Goal: Information Seeking & Learning: Compare options

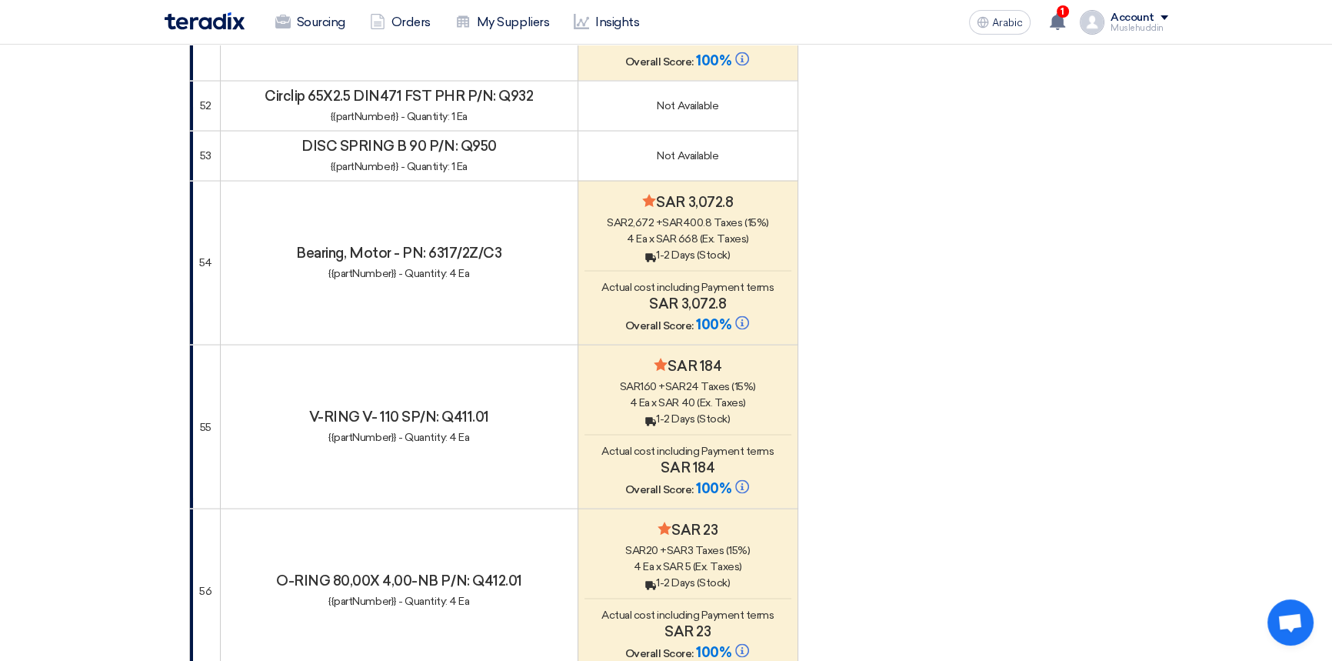
scroll to position [3667, 0]
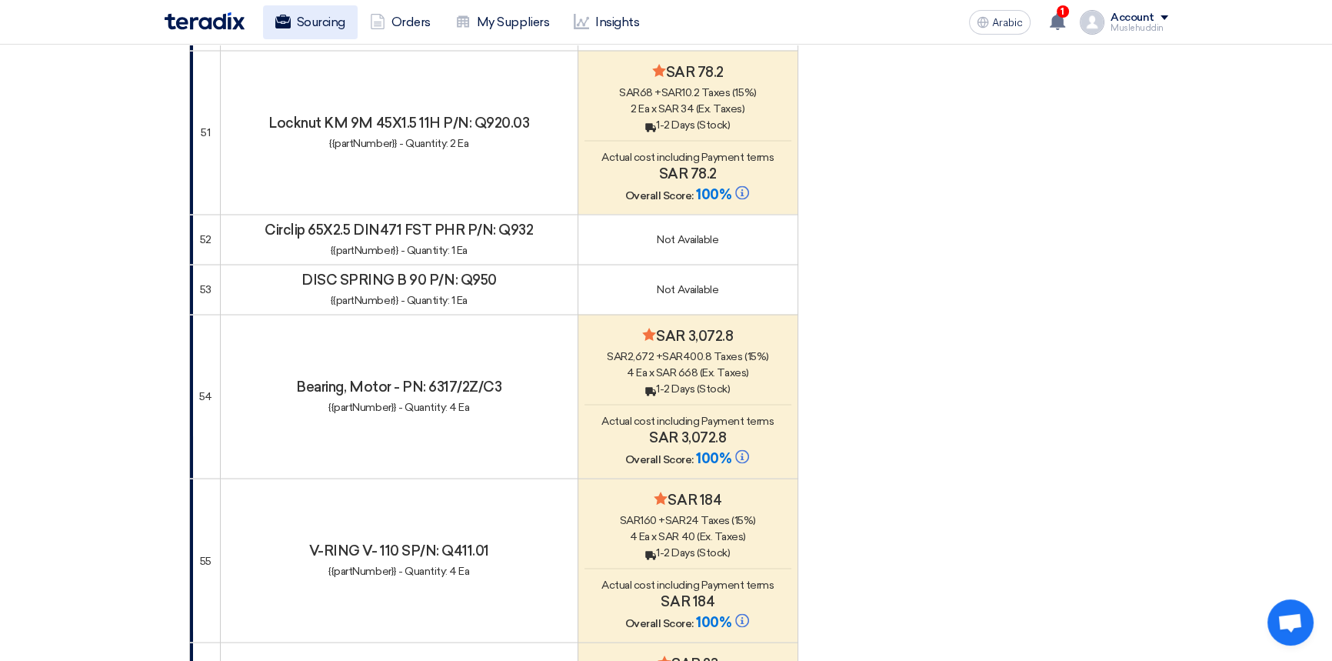
click at [309, 25] on font "Sourcing" at bounding box center [321, 22] width 48 height 15
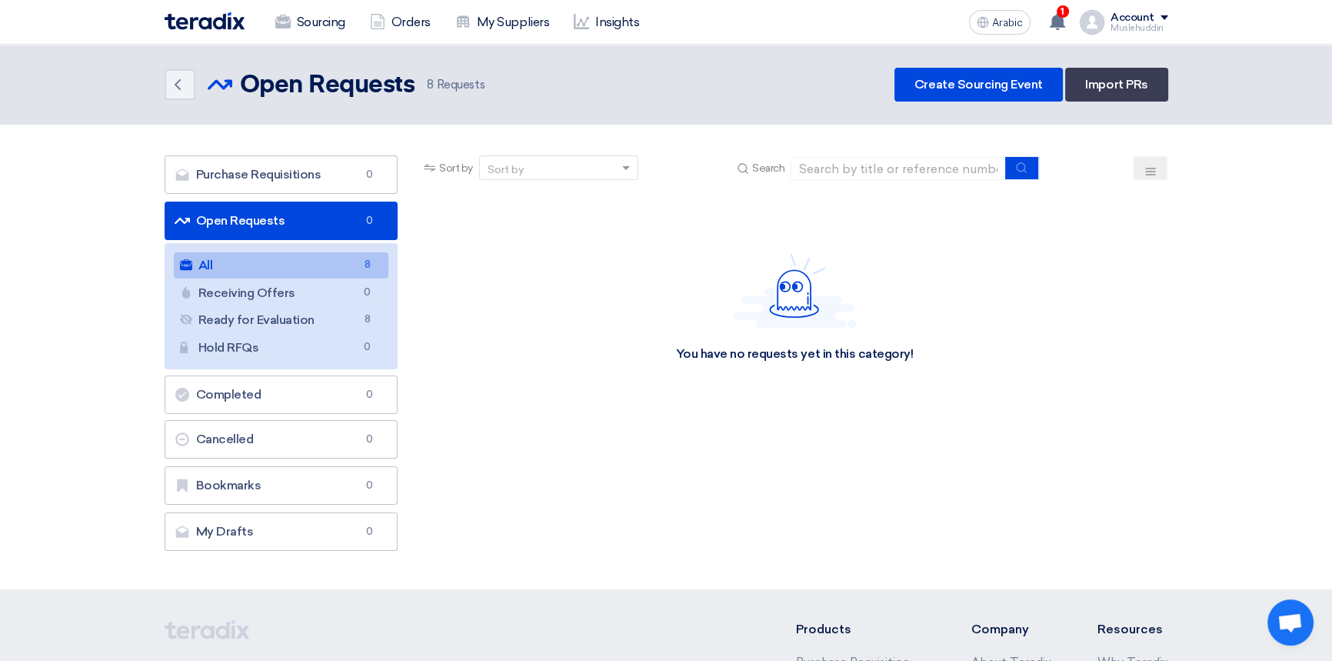
click at [248, 267] on link "All All 8" at bounding box center [281, 265] width 215 height 26
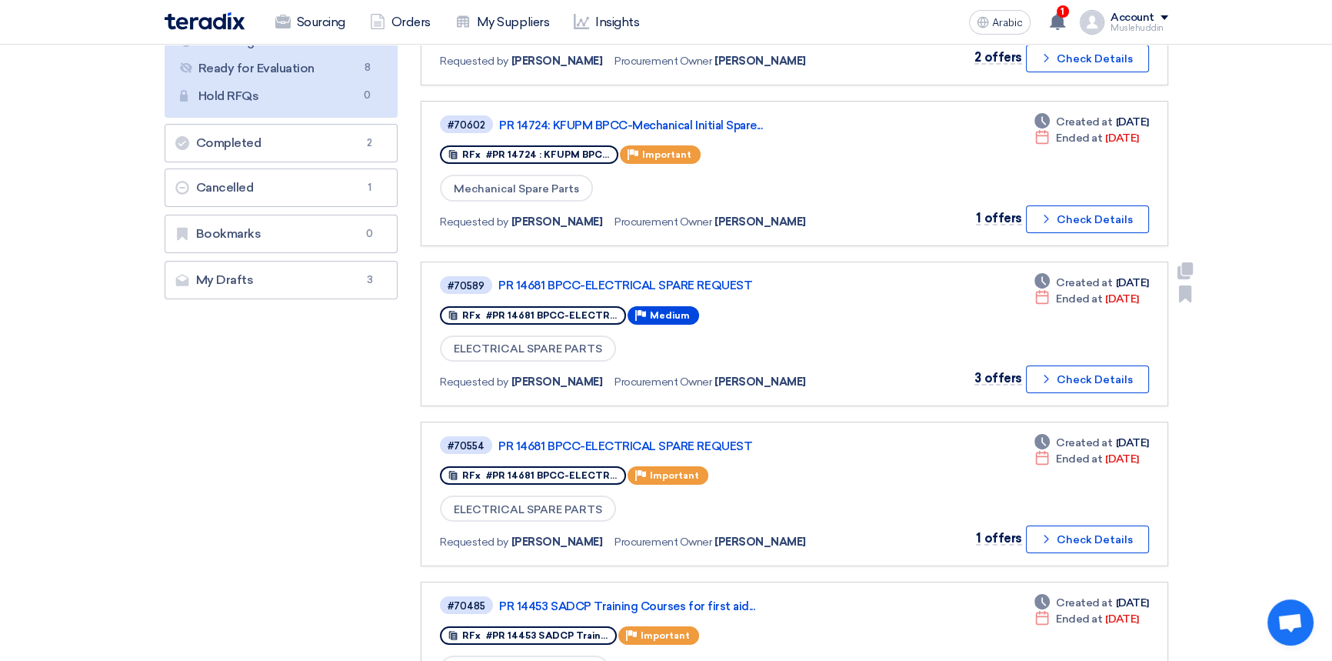
scroll to position [279, 0]
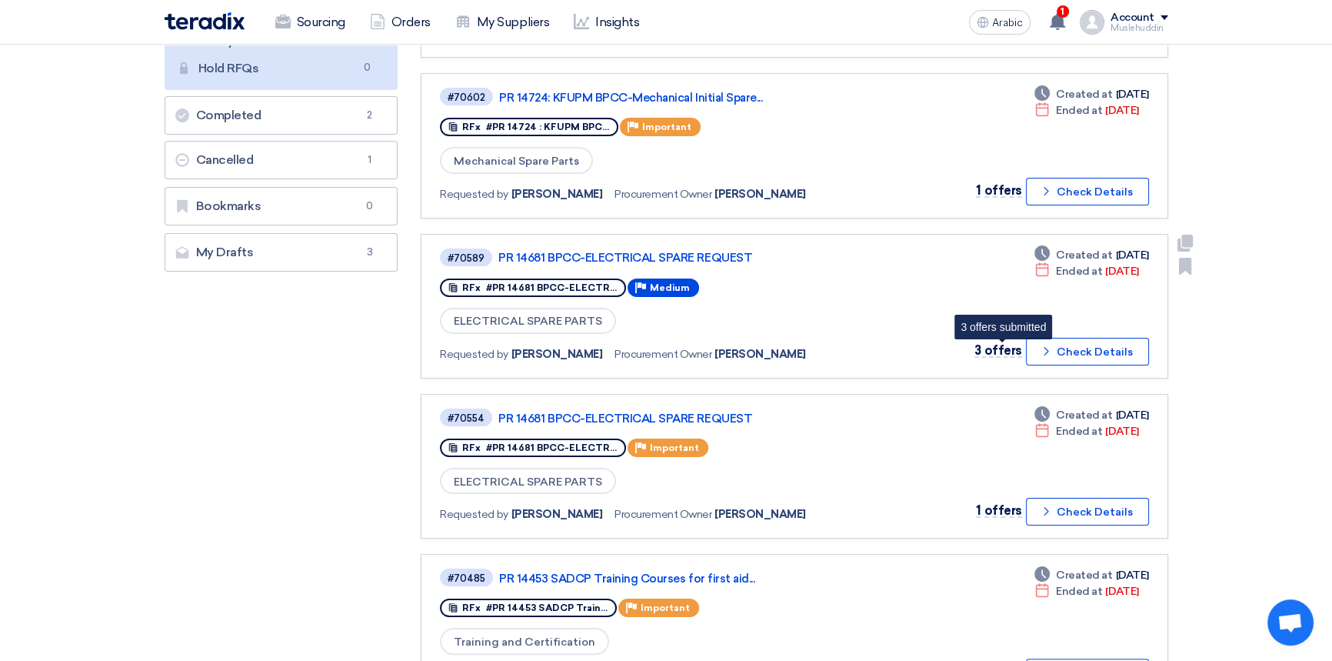
click at [989, 348] on font "3 offers" at bounding box center [998, 350] width 47 height 15
click at [1098, 347] on font "Check Details" at bounding box center [1095, 351] width 76 height 13
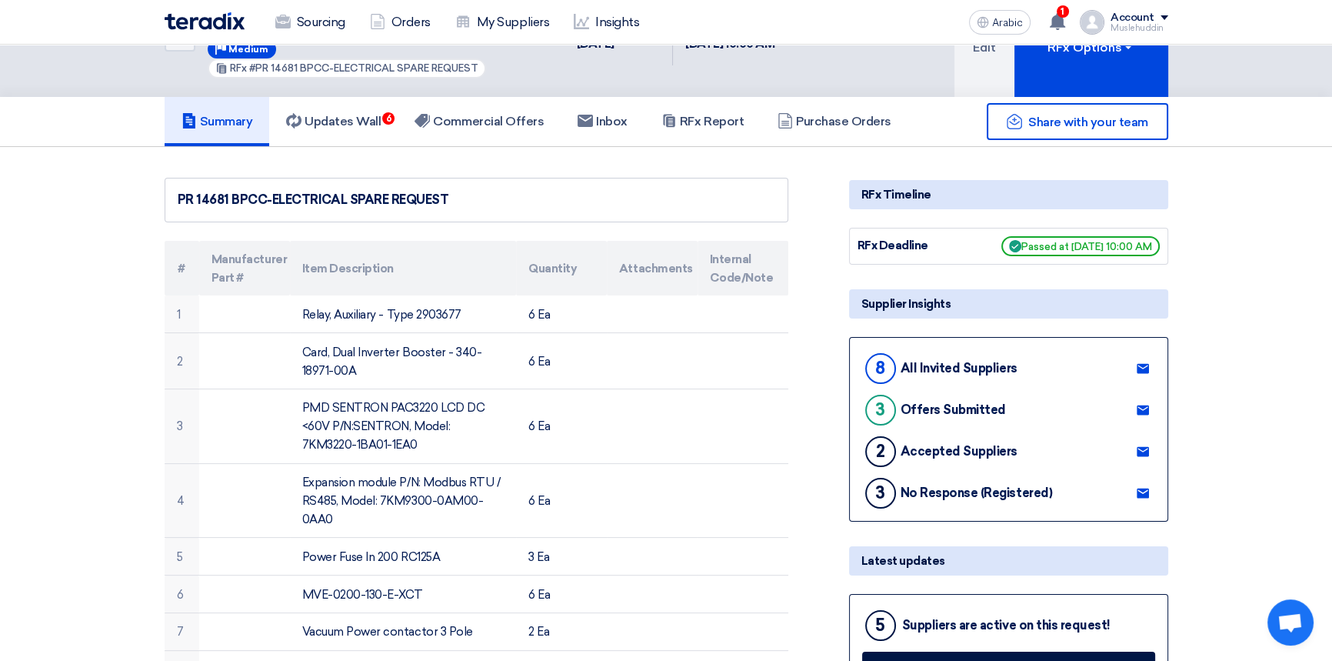
scroll to position [13, 0]
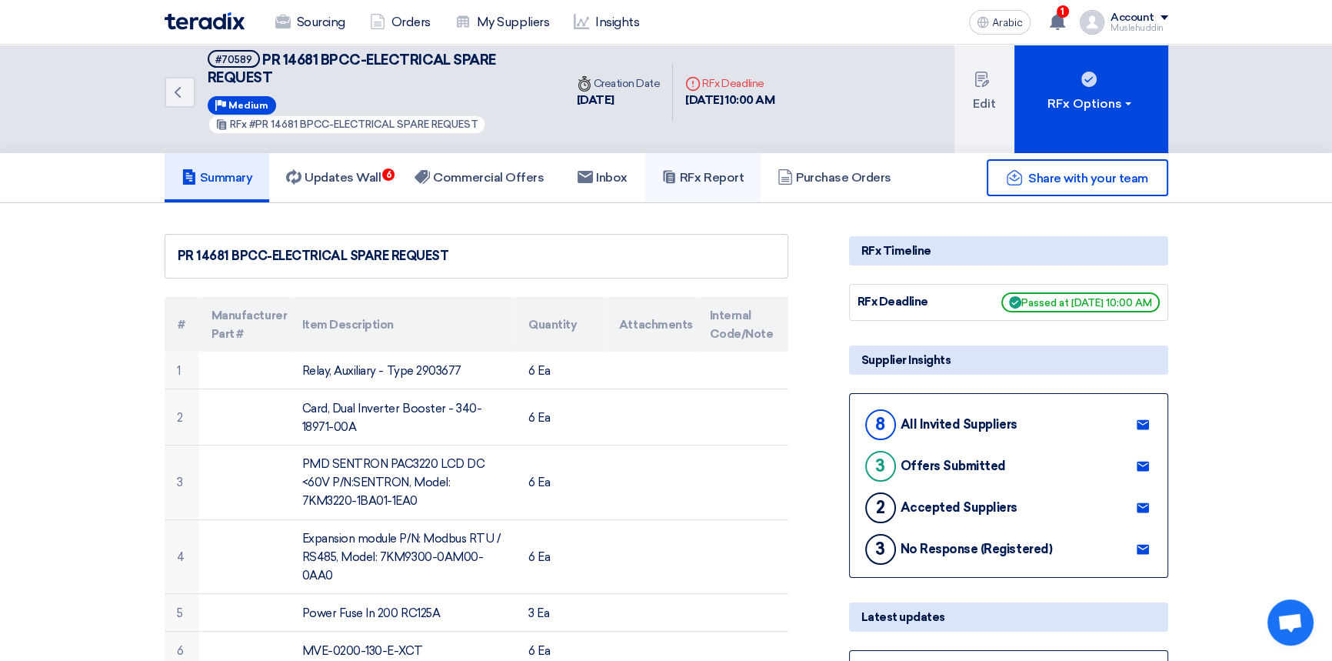
click at [738, 182] on font "RFx Report" at bounding box center [712, 177] width 64 height 15
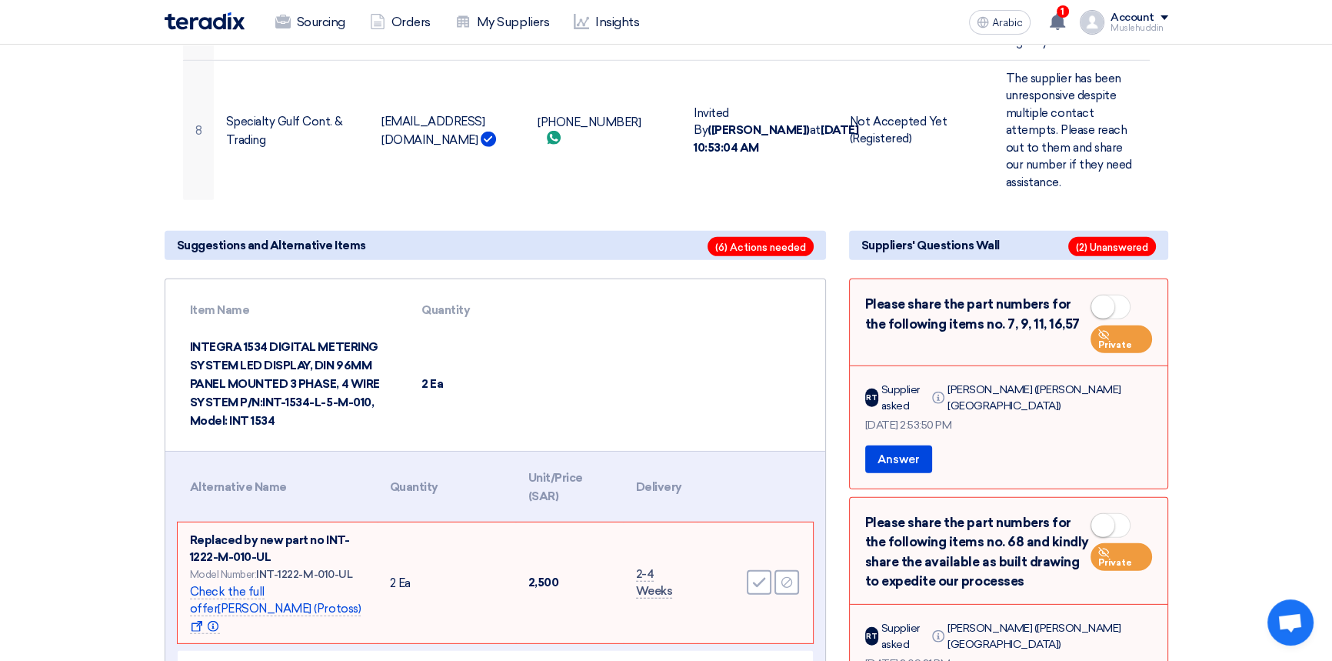
scroll to position [13063, 0]
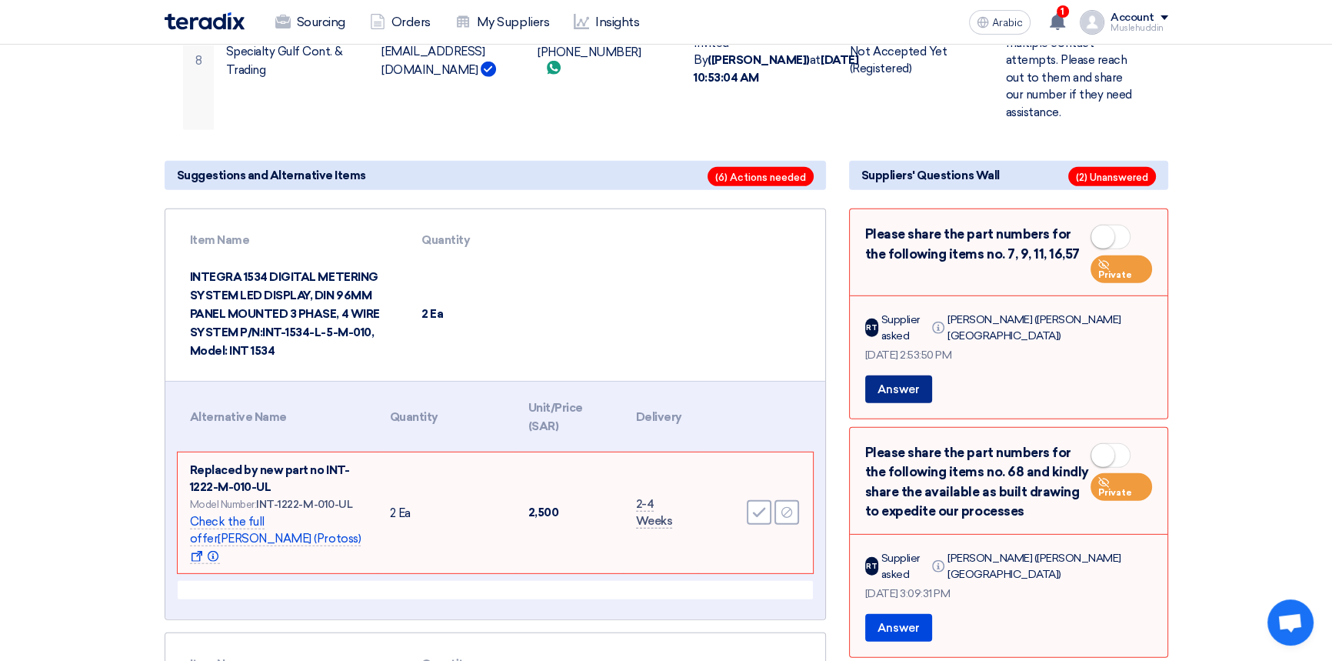
click at [913, 382] on font "Answer" at bounding box center [899, 389] width 42 height 14
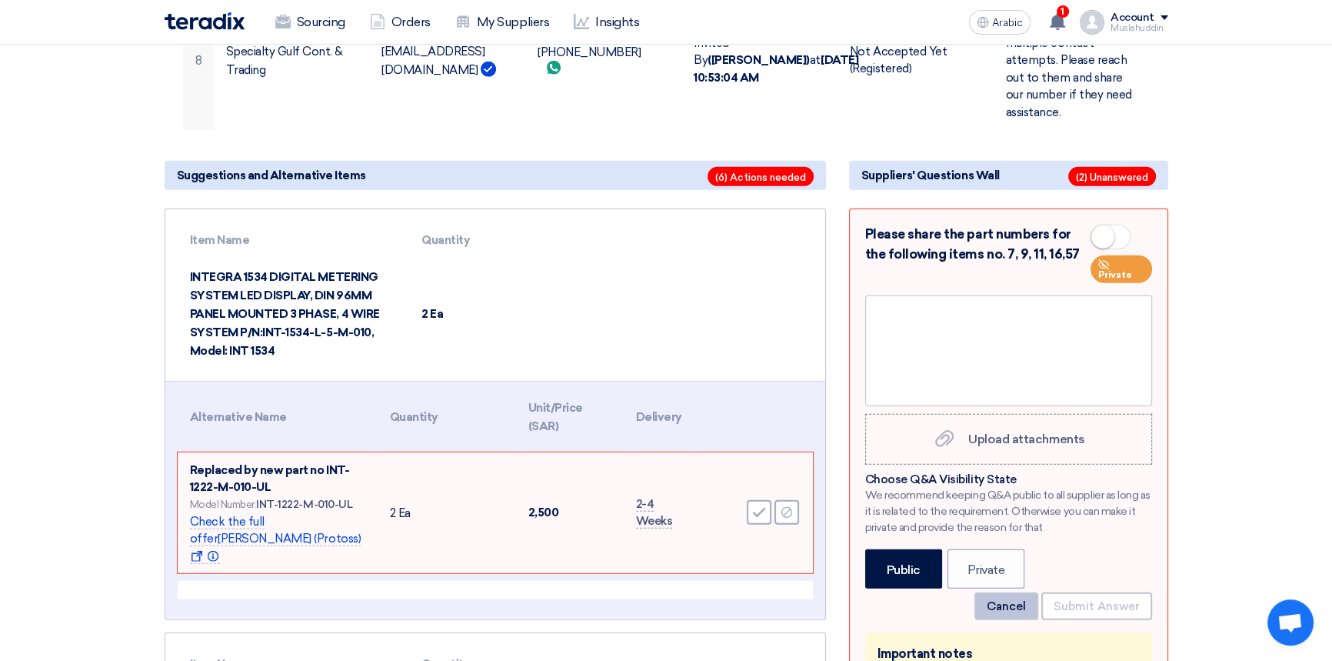
click at [1013, 592] on button "Cancel" at bounding box center [1007, 606] width 64 height 28
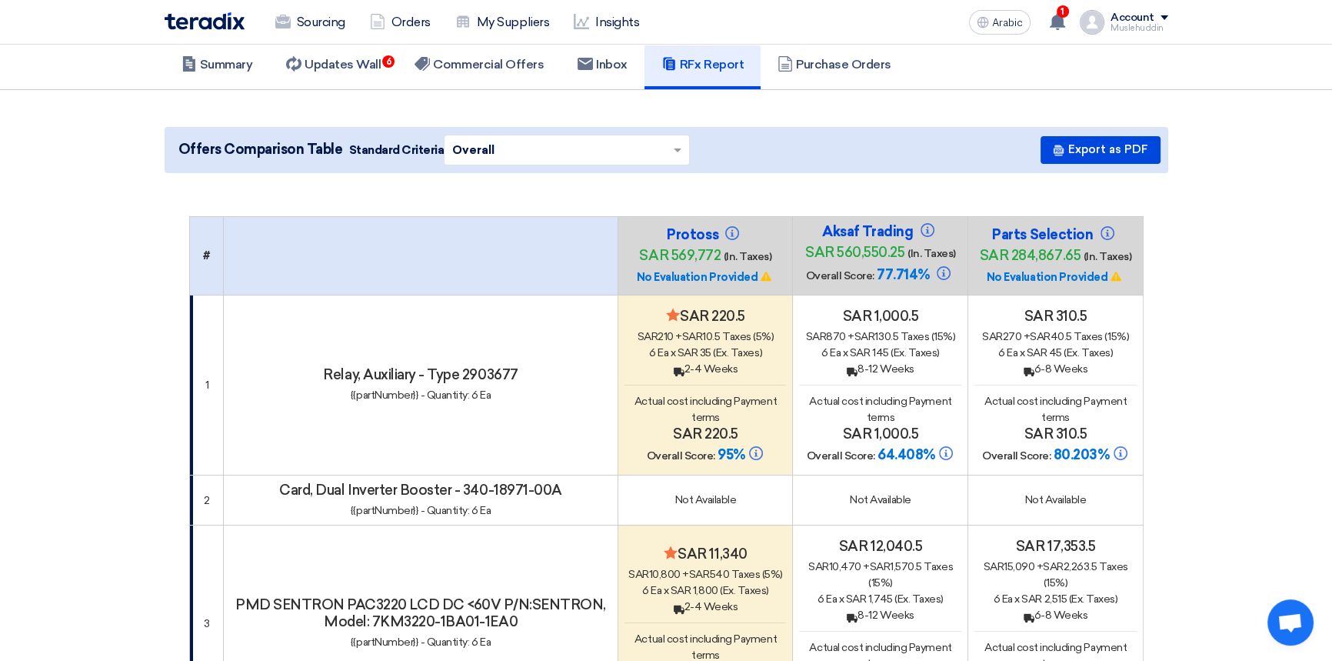
scroll to position [0, 0]
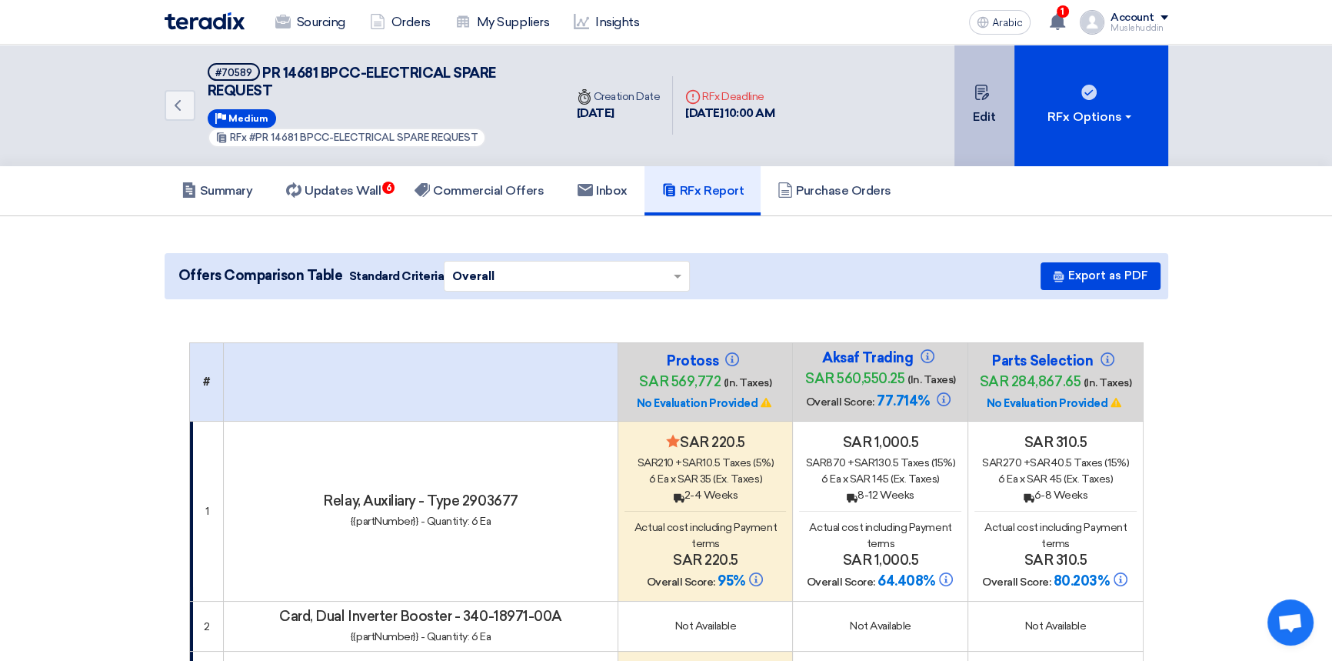
click at [991, 112] on font "Edit" at bounding box center [984, 116] width 23 height 15
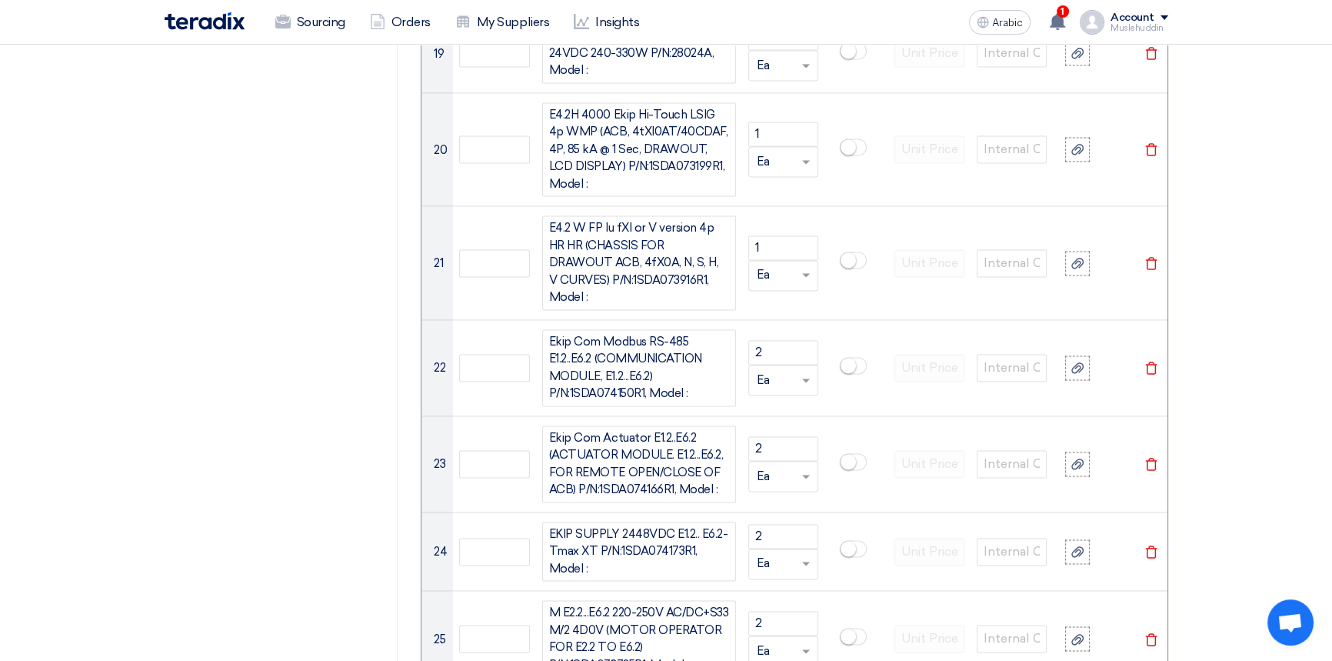
scroll to position [3146, 0]
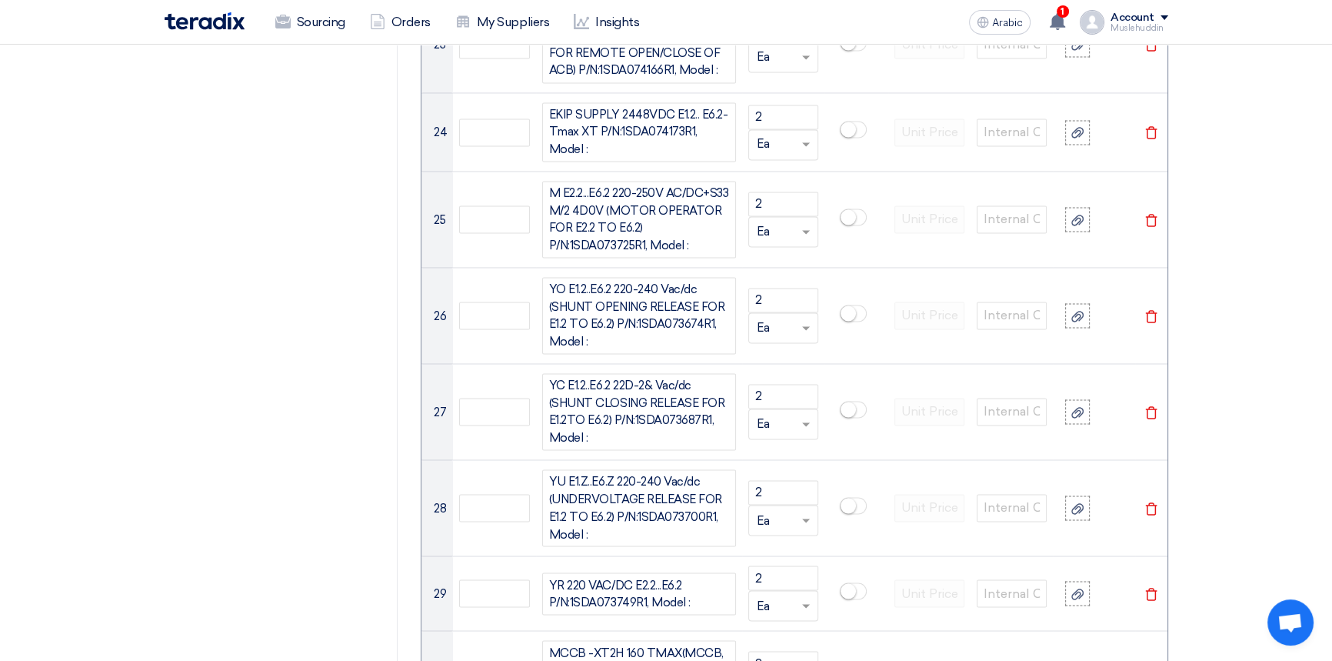
click at [308, 20] on font "Sourcing" at bounding box center [321, 22] width 48 height 15
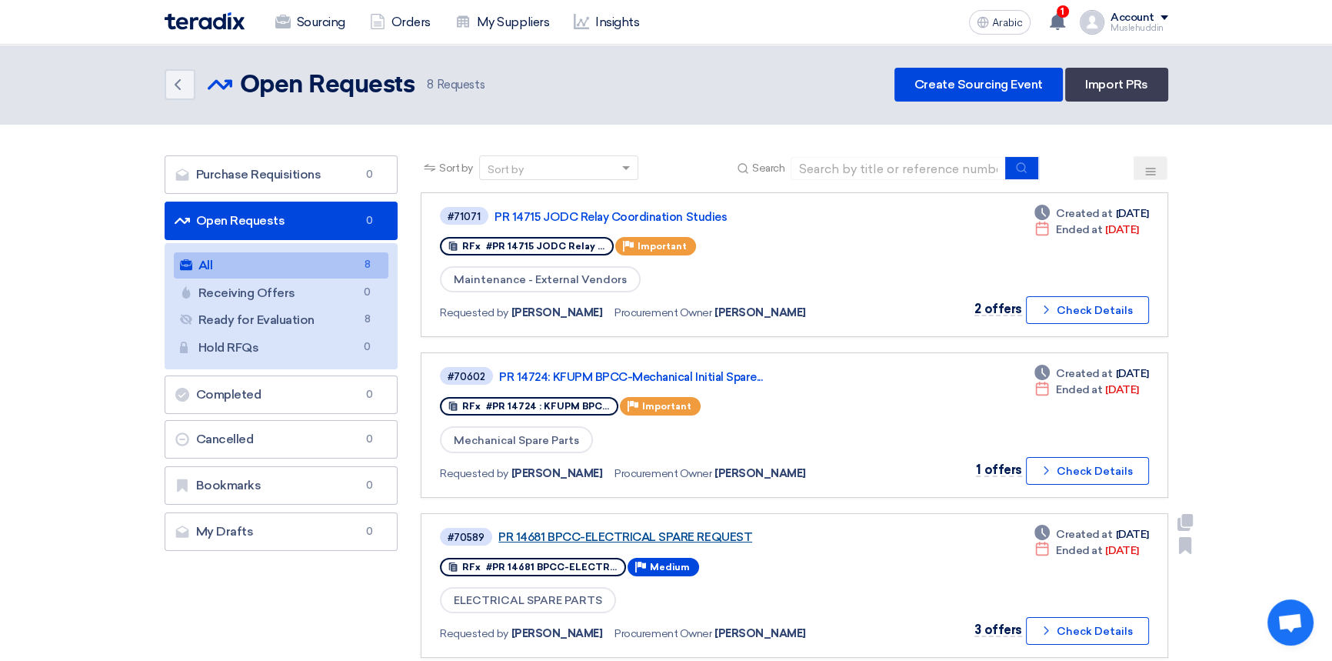
click at [570, 532] on font "PR 14681 BPCC-ELECTRICAL SPARE REQUEST" at bounding box center [625, 537] width 254 height 14
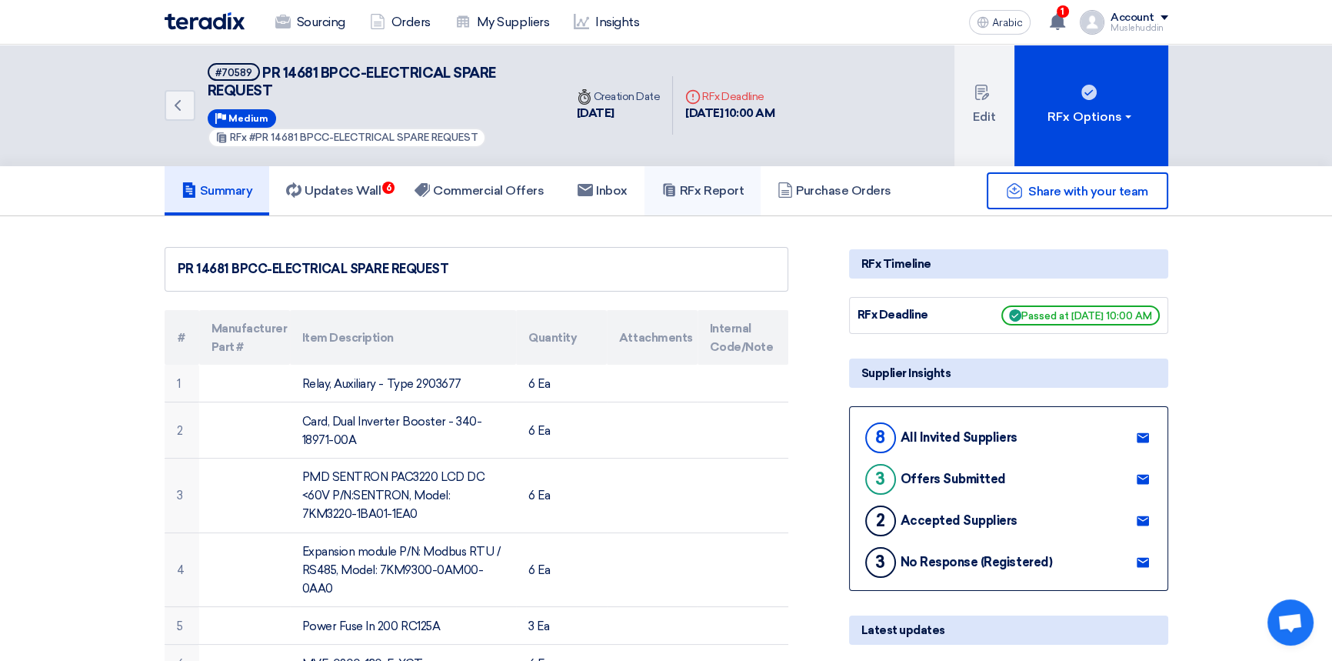
click at [700, 192] on font "RFx Report" at bounding box center [712, 190] width 64 height 15
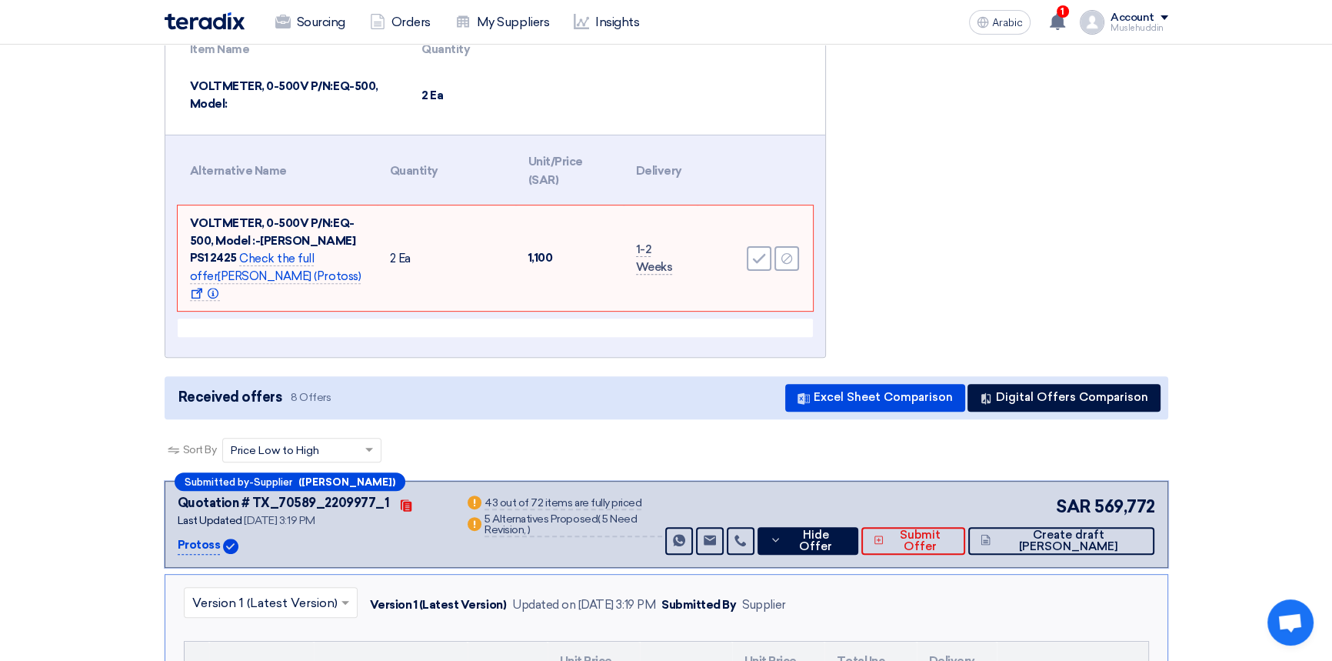
scroll to position [15453, 0]
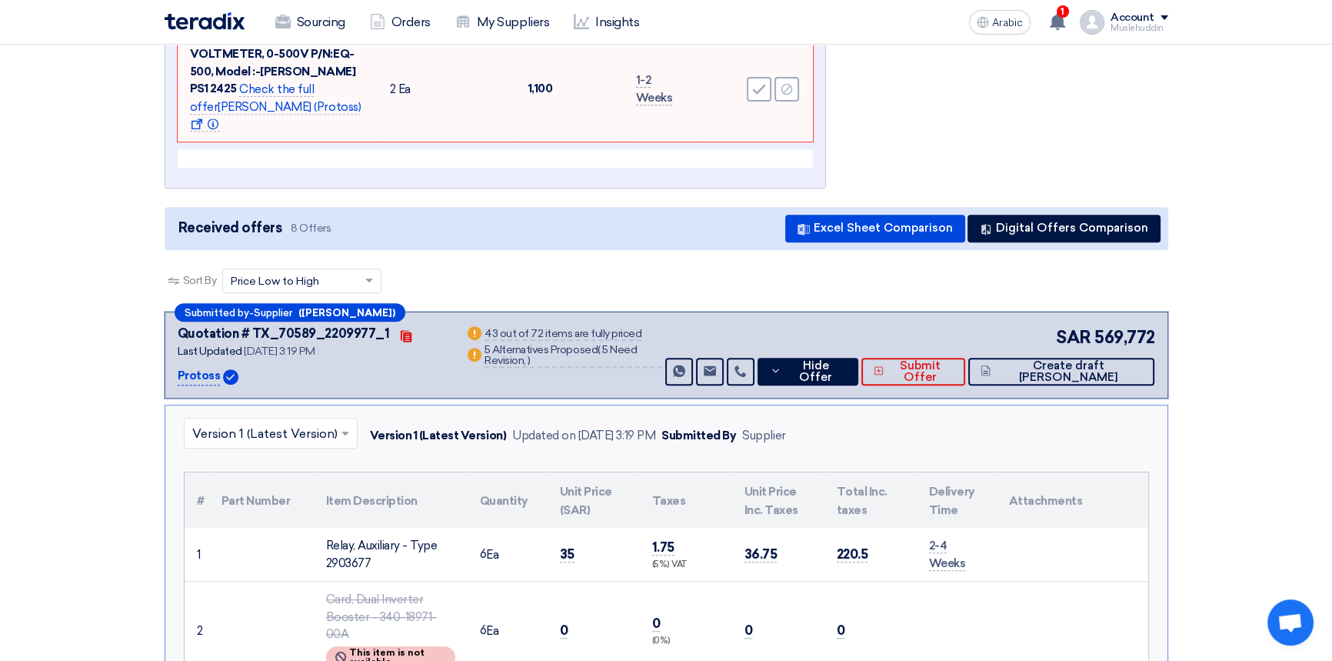
drag, startPoint x: 663, startPoint y: 295, endPoint x: 508, endPoint y: 296, distance: 155.4
click at [508, 325] on div "Warn 43 out of 72 items are fully priced" at bounding box center [564, 335] width 198 height 20
copy font "43 out of 72 items are fully priced"
drag, startPoint x: 1096, startPoint y: 293, endPoint x: 1160, endPoint y: 292, distance: 63.9
click at [1155, 312] on div "Submitted by - Supplier ([PERSON_NAME]) Quotation # TX_70589_2209977_1 Contacts…" at bounding box center [667, 355] width 1004 height 87
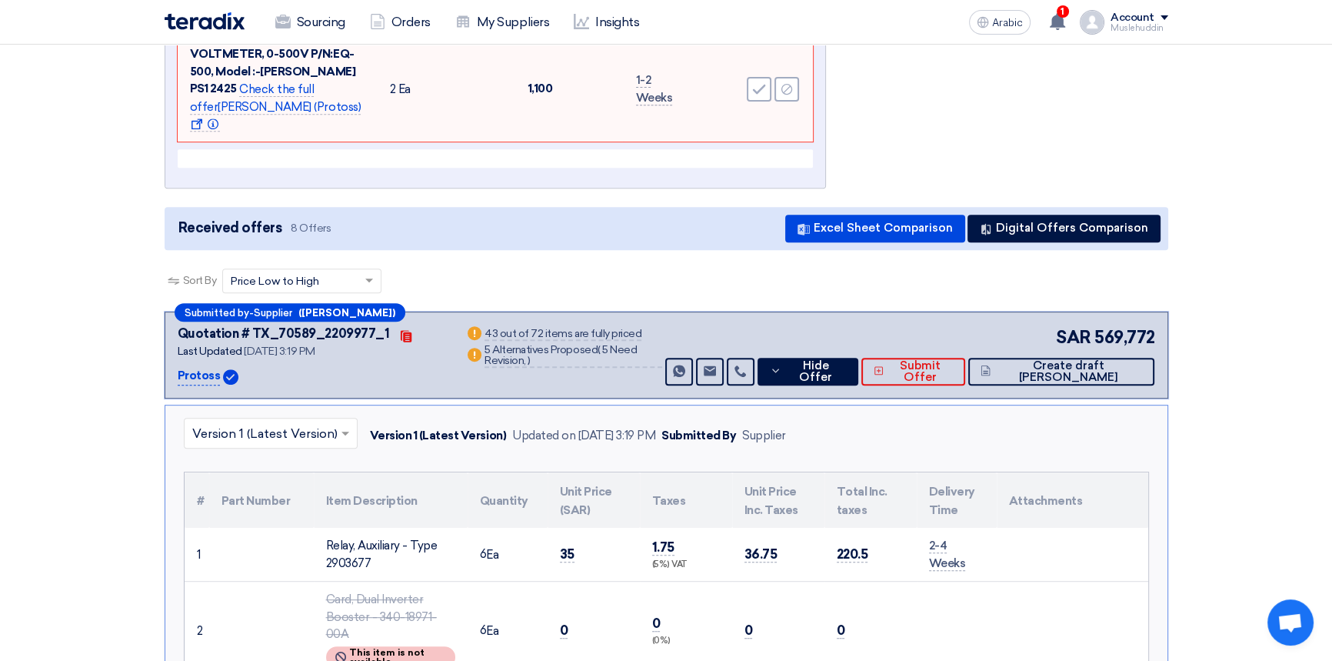
copy font "569,772"
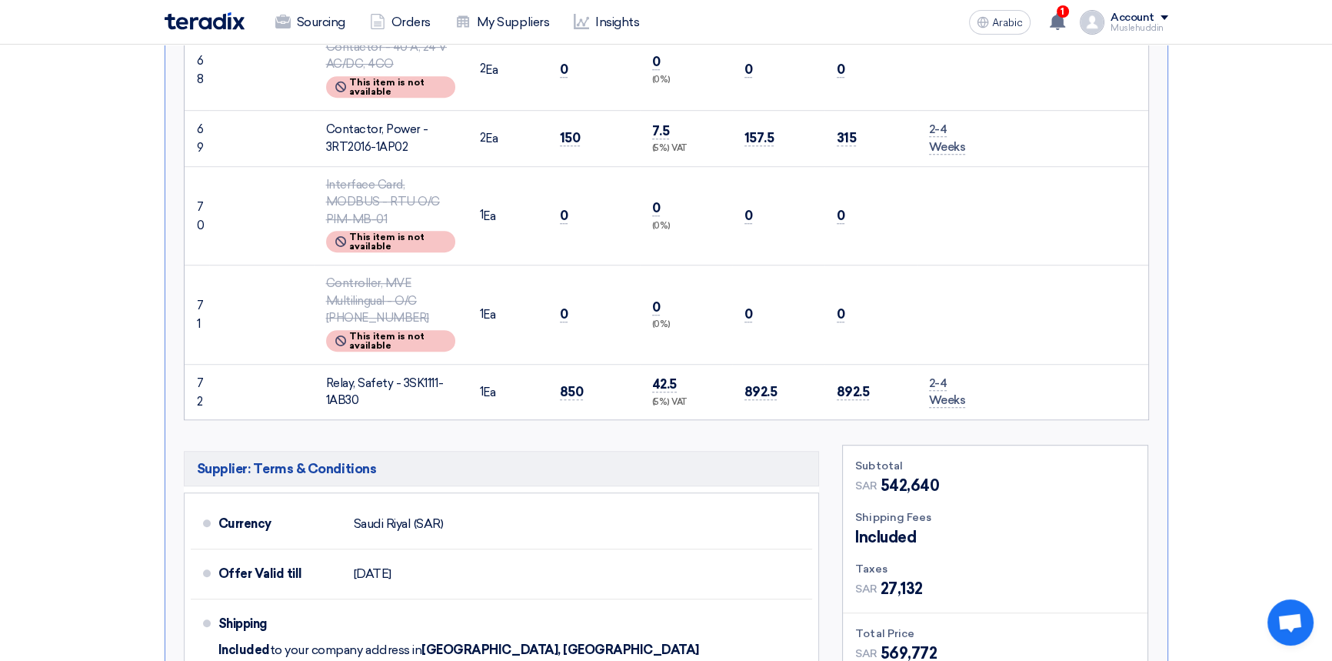
scroll to position [23705, 0]
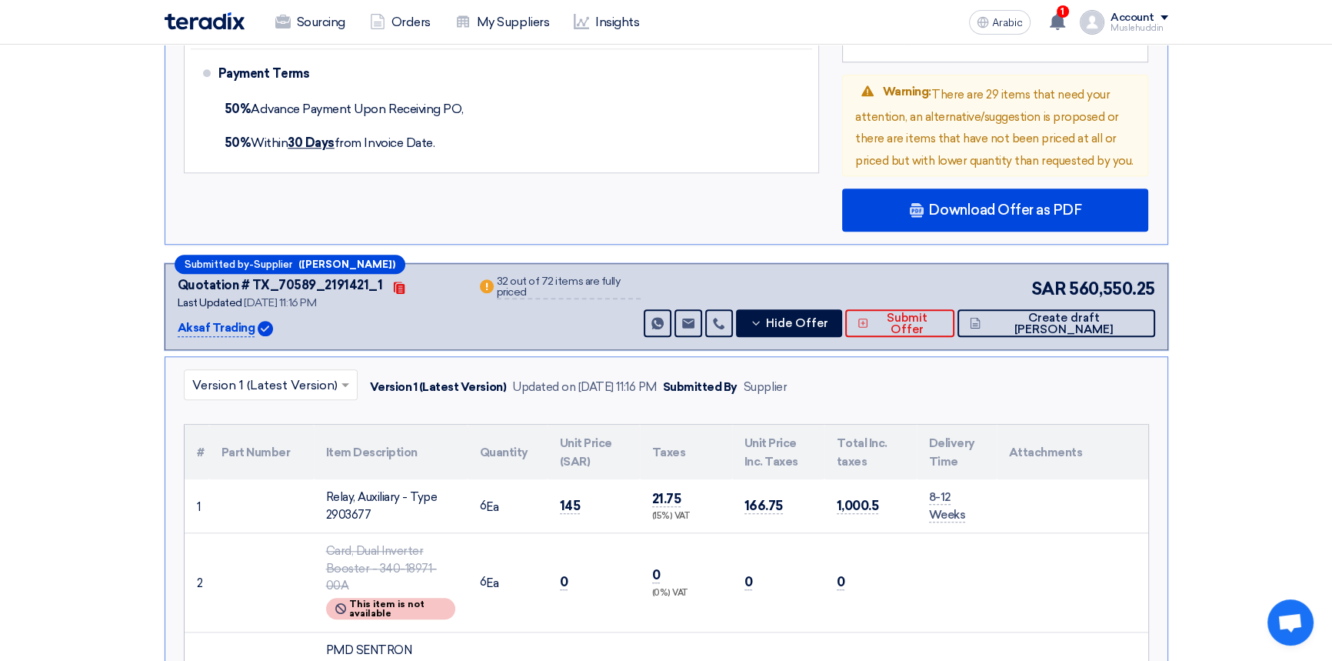
drag, startPoint x: 517, startPoint y: 94, endPoint x: 672, endPoint y: 92, distance: 154.6
click at [672, 276] on div "Quotation # TX_70589_2191421_1 Contacts Last Updated [DATE] 11:16 PM Aksaf Trad…" at bounding box center [667, 306] width 978 height 61
copy font "32 out of 72 items are fully priced"
drag, startPoint x: 1072, startPoint y: 94, endPoint x: 1154, endPoint y: 93, distance: 82.3
click at [1154, 278] on font "560,550.25" at bounding box center [1111, 288] width 85 height 21
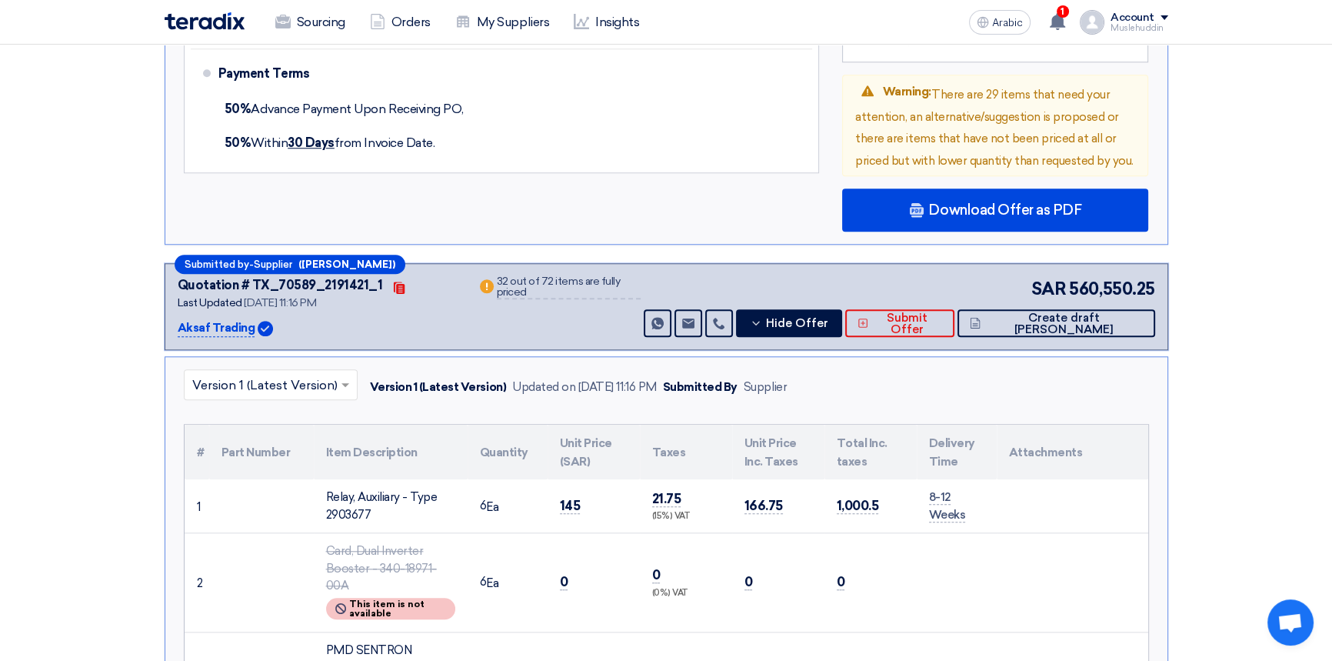
copy font "560,550.25"
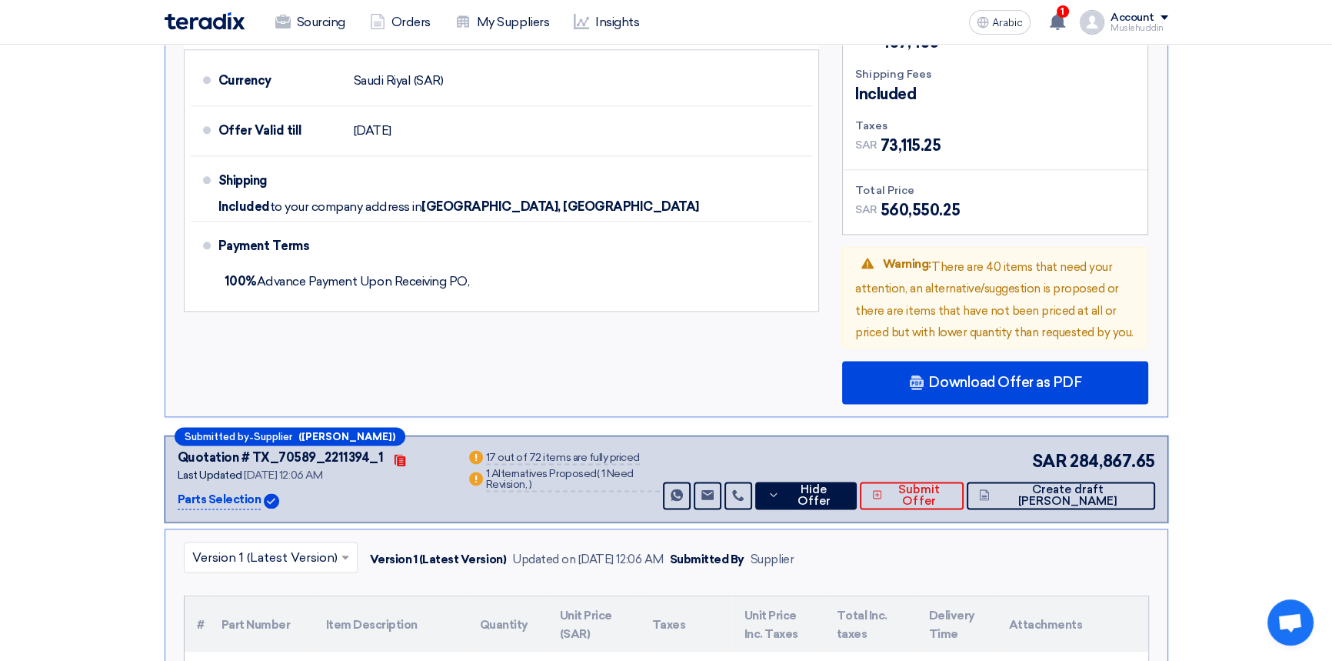
scroll to position [31677, 0]
drag, startPoint x: 510, startPoint y: 107, endPoint x: 685, endPoint y: 107, distance: 174.6
click at [660, 448] on div "Warn 17 out of 72 items are fully priced" at bounding box center [563, 458] width 194 height 20
copy font "17 out of 72 items are fully priced"
drag, startPoint x: 1071, startPoint y: 110, endPoint x: 1162, endPoint y: 111, distance: 90.8
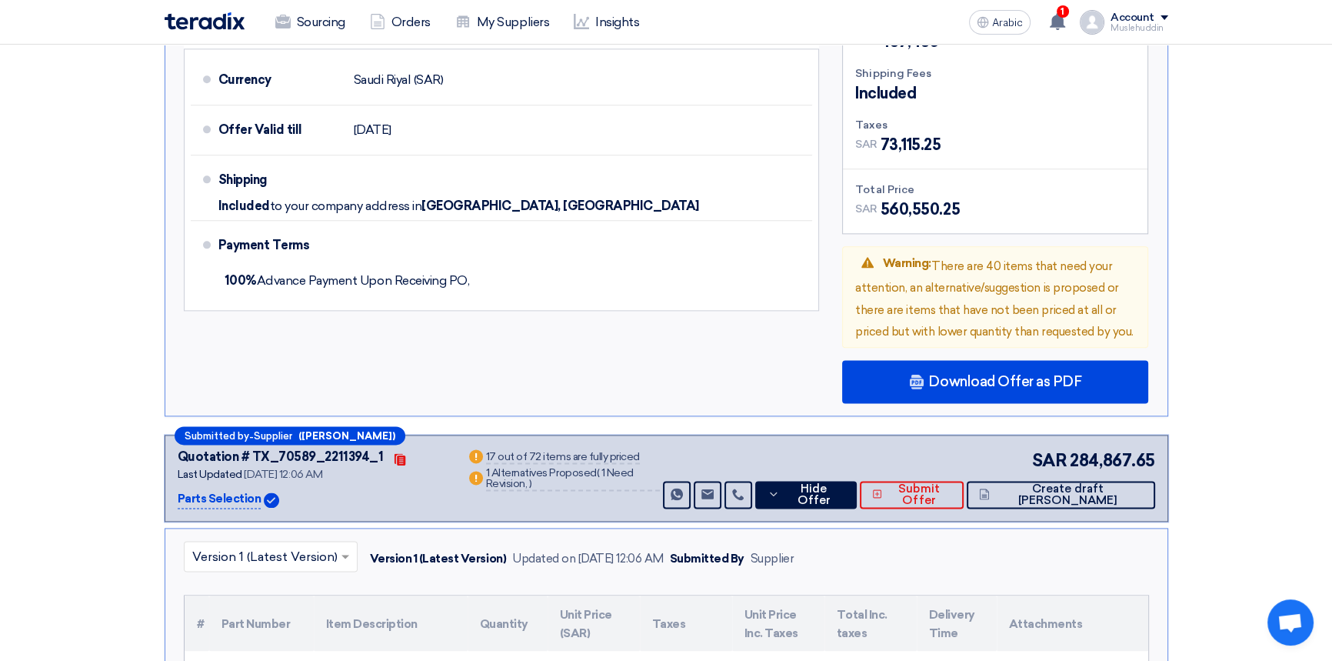
click at [1162, 435] on div "Submitted by - Supplier ([PERSON_NAME]) Quotation # TX_70589_2211394_1 Contacts…" at bounding box center [667, 478] width 1004 height 87
copy font "284,867.65"
click at [310, 25] on font "Sourcing" at bounding box center [321, 22] width 48 height 15
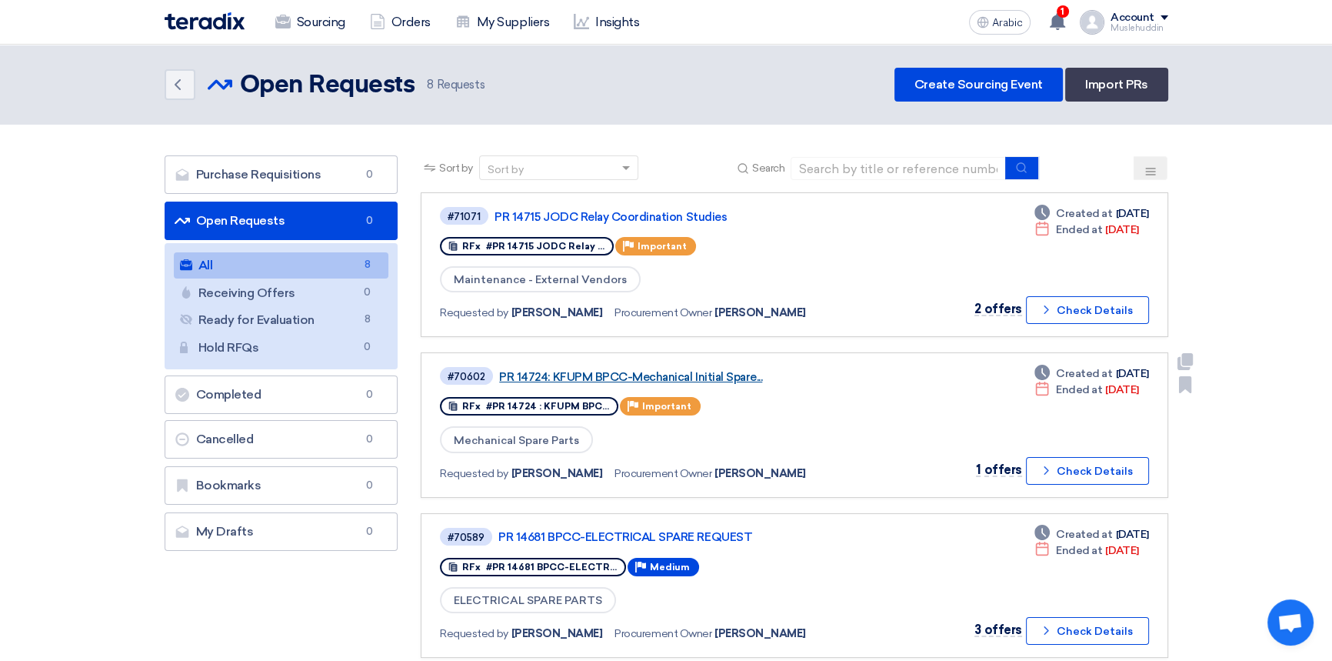
click at [600, 376] on font "PR 14724: KFUPM BPCC-Mechanical Initial Spare..." at bounding box center [630, 377] width 263 height 14
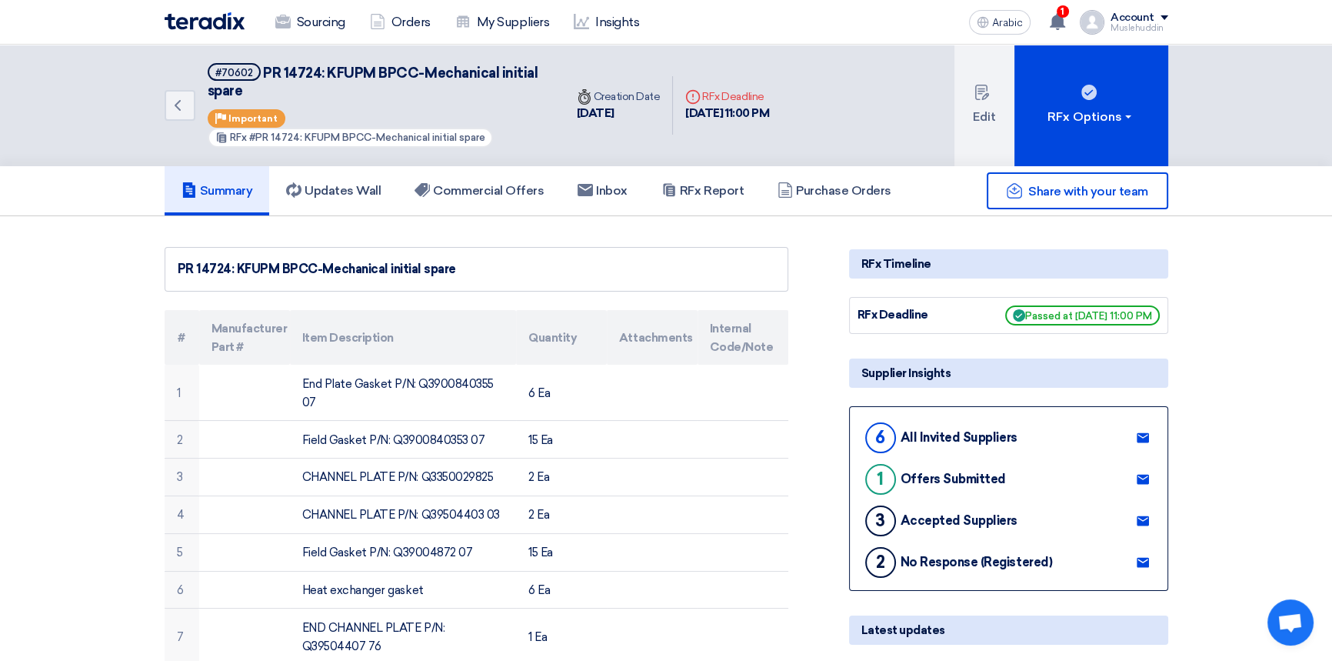
click at [944, 439] on font "All Invited Suppliers" at bounding box center [959, 437] width 117 height 15
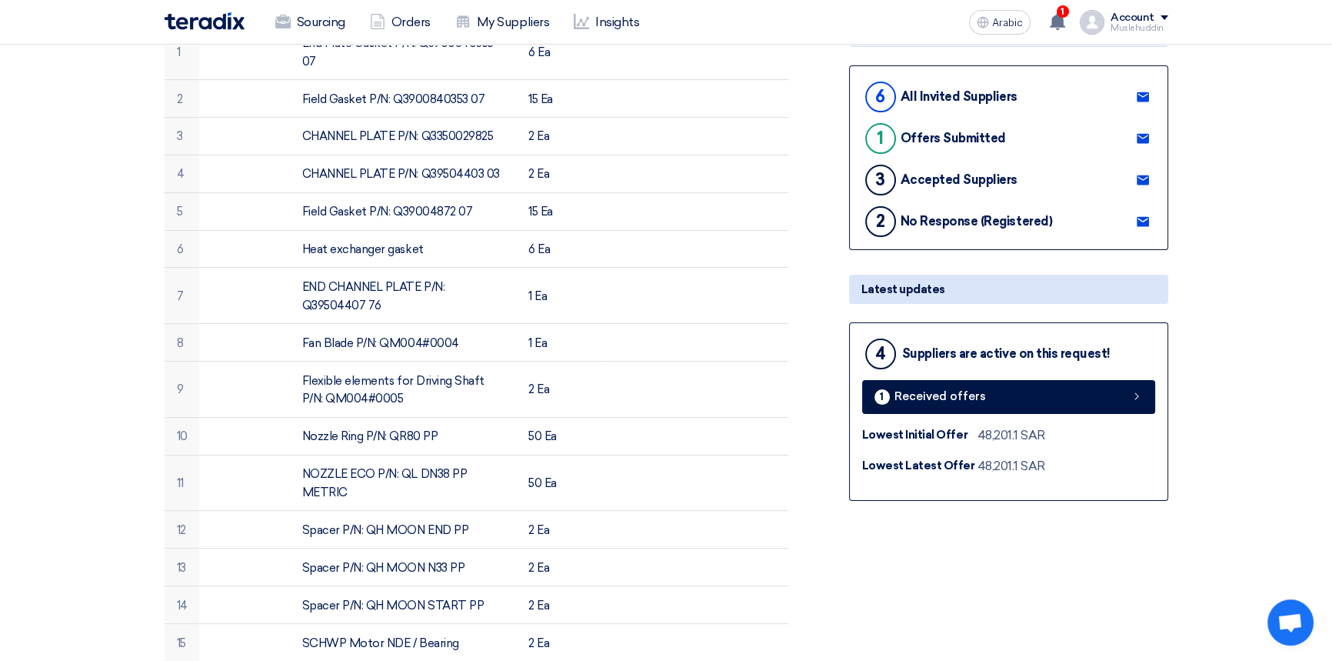
scroll to position [349, 0]
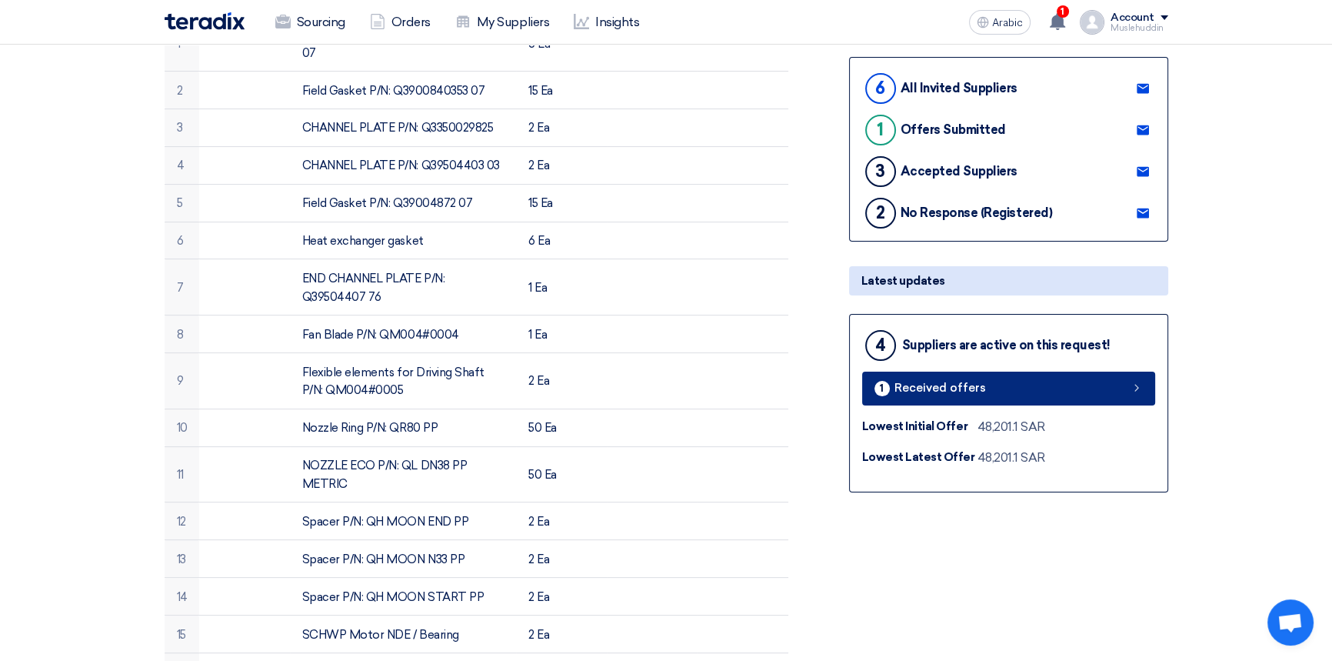
click at [951, 388] on font "Received offers" at bounding box center [941, 388] width 92 height 14
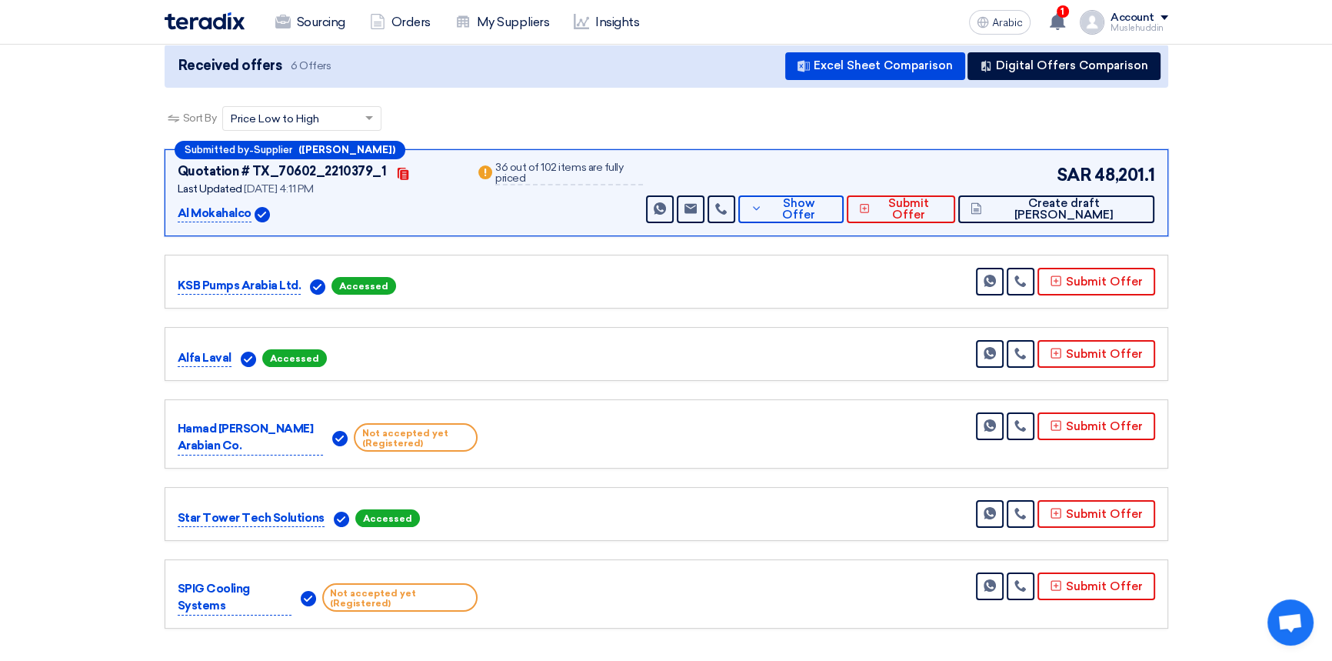
scroll to position [209, 0]
drag, startPoint x: 516, startPoint y: 168, endPoint x: 685, endPoint y: 163, distance: 168.5
click at [682, 162] on div "Quotation # TX_70602_2210379_1 Contacts Last Updated [DATE] 4:11 PM Al Mokahalc…" at bounding box center [667, 192] width 978 height 61
copy font "36 out of 102 items are fully priced"
drag, startPoint x: 1096, startPoint y: 171, endPoint x: 1168, endPoint y: 170, distance: 72.3
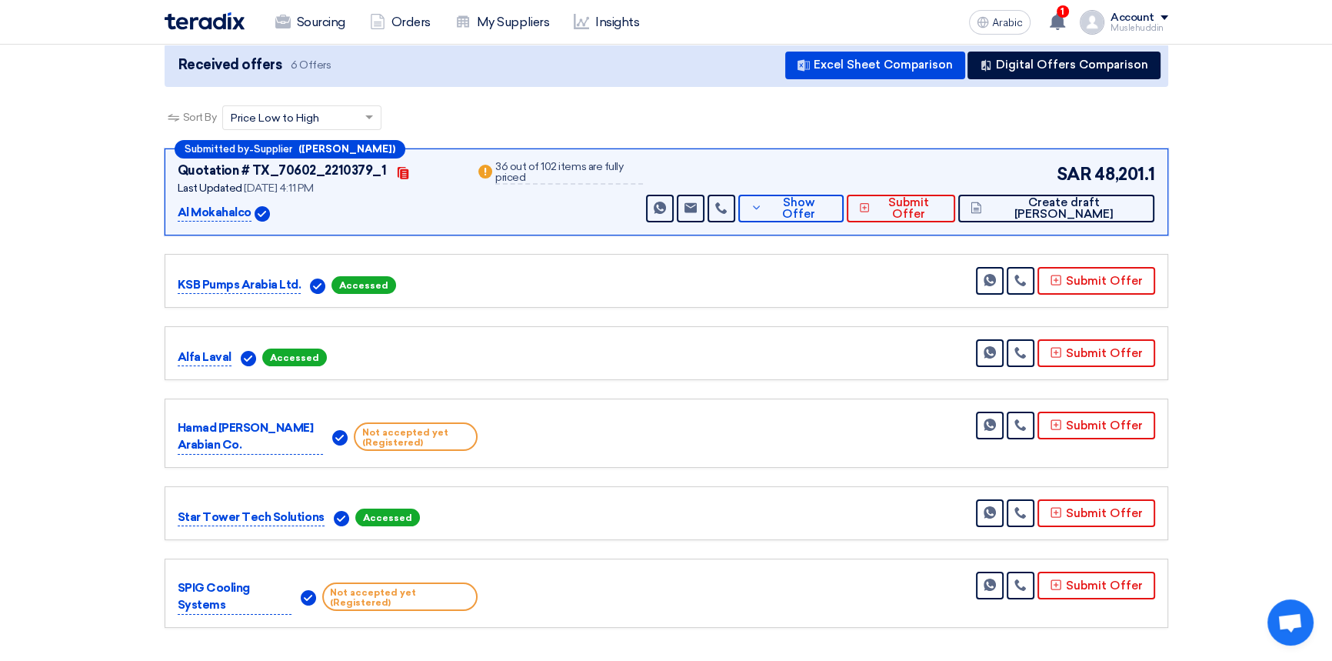
click at [1168, 170] on div "Submitted by - Supplier ([PERSON_NAME]) Quotation # TX_70602_2210379_1 Contacts…" at bounding box center [666, 390] width 1027 height 485
copy font "48,201.1"
